Goal: Find specific page/section: Find specific page/section

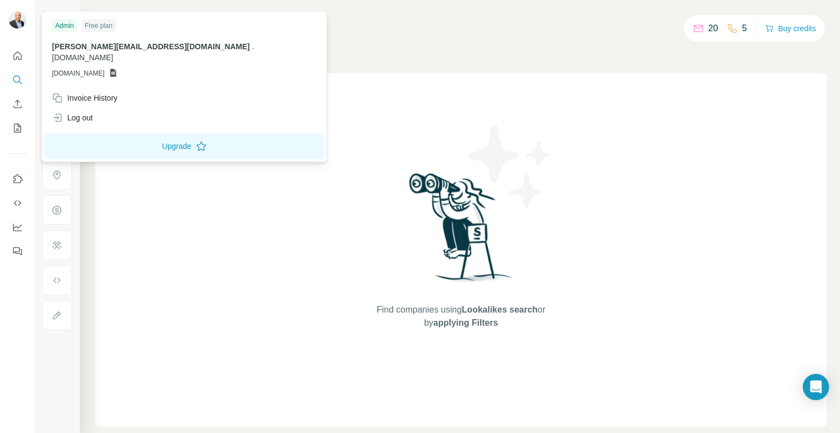
click at [311, 28] on h4 "Search" at bounding box center [461, 20] width 732 height 15
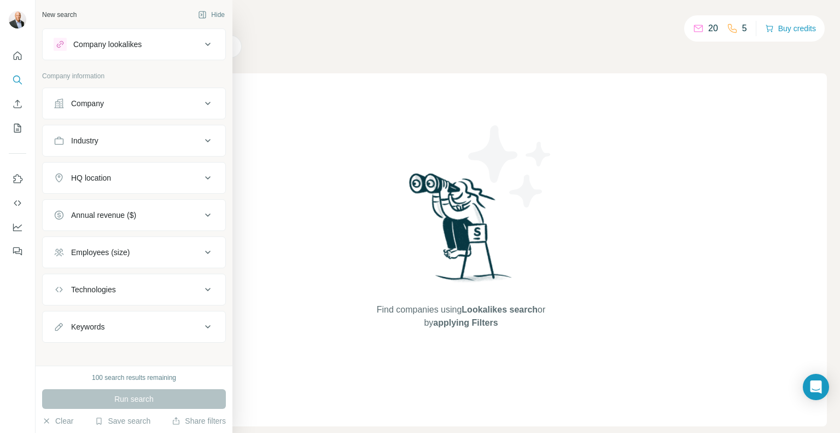
click at [202, 43] on icon at bounding box center [207, 44] width 13 height 13
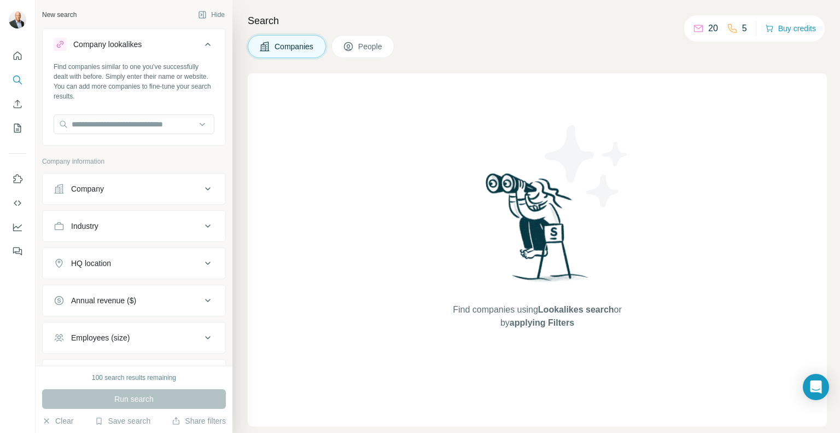
click at [202, 43] on icon at bounding box center [207, 44] width 13 height 13
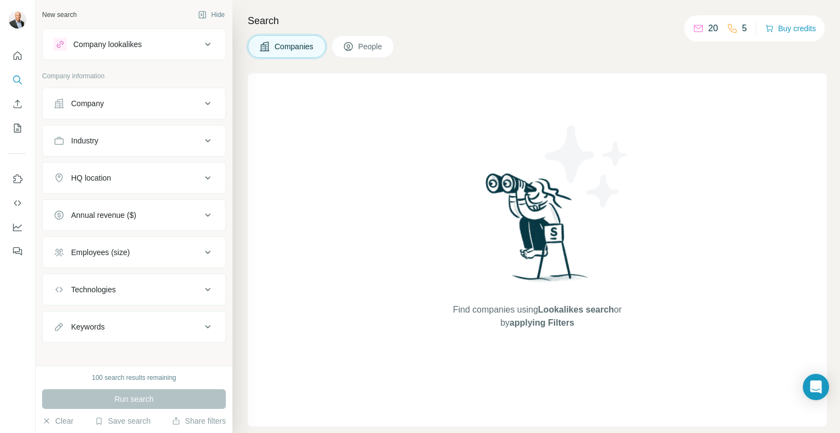
click at [201, 107] on icon at bounding box center [207, 103] width 13 height 13
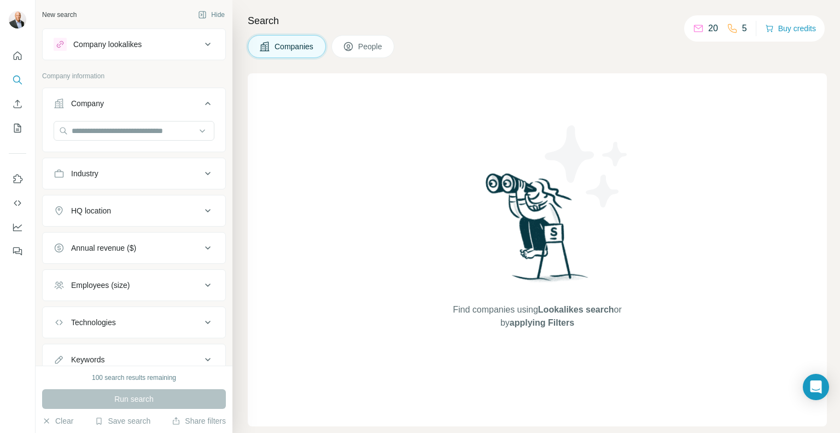
click at [201, 107] on icon at bounding box center [207, 103] width 13 height 13
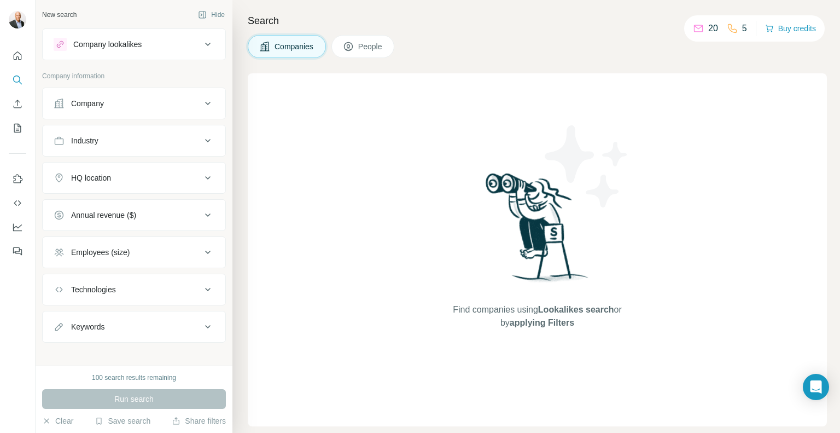
click at [206, 140] on icon at bounding box center [207, 140] width 13 height 13
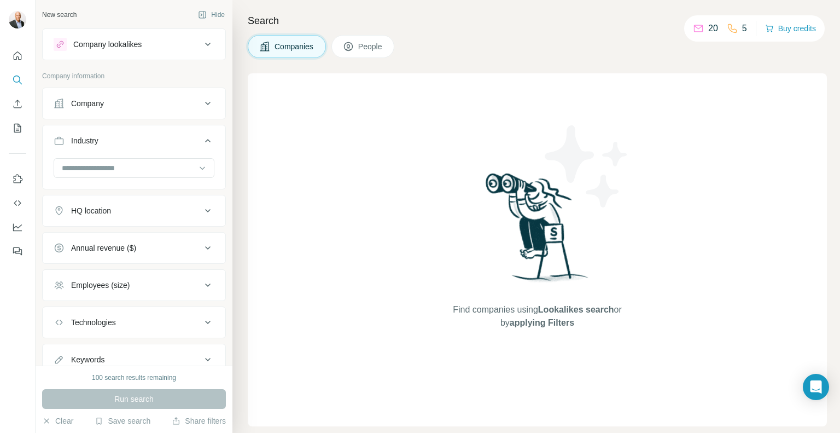
click at [206, 140] on icon at bounding box center [207, 140] width 13 height 13
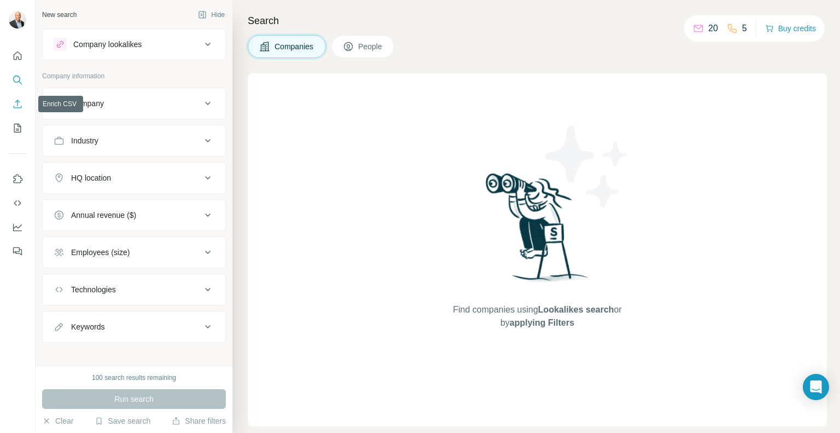
click at [17, 105] on icon "Enrich CSV" at bounding box center [17, 103] width 11 height 11
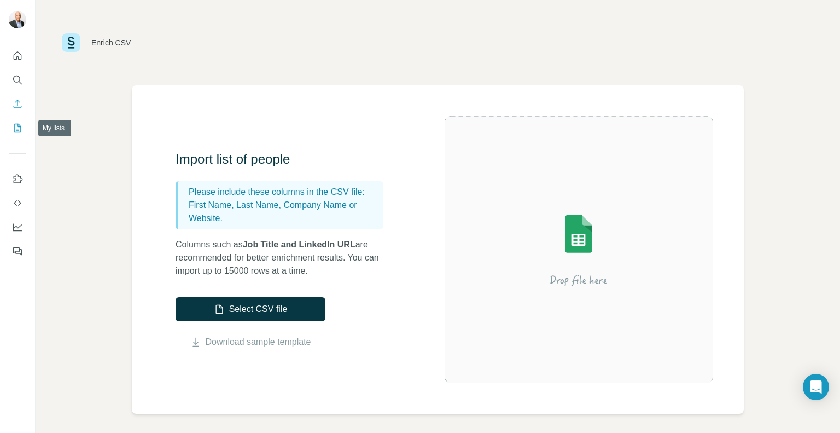
click at [14, 126] on icon "My lists" at bounding box center [17, 128] width 7 height 9
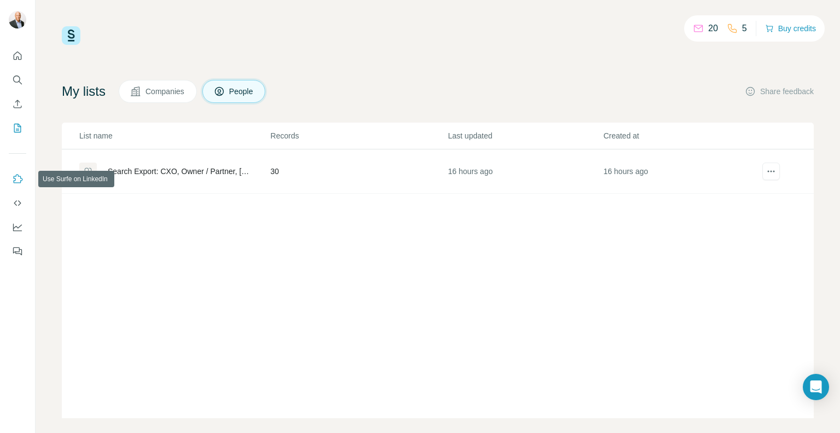
click at [22, 179] on icon "Use Surfe on LinkedIn" at bounding box center [18, 178] width 9 height 9
